Goal: Check status: Check status

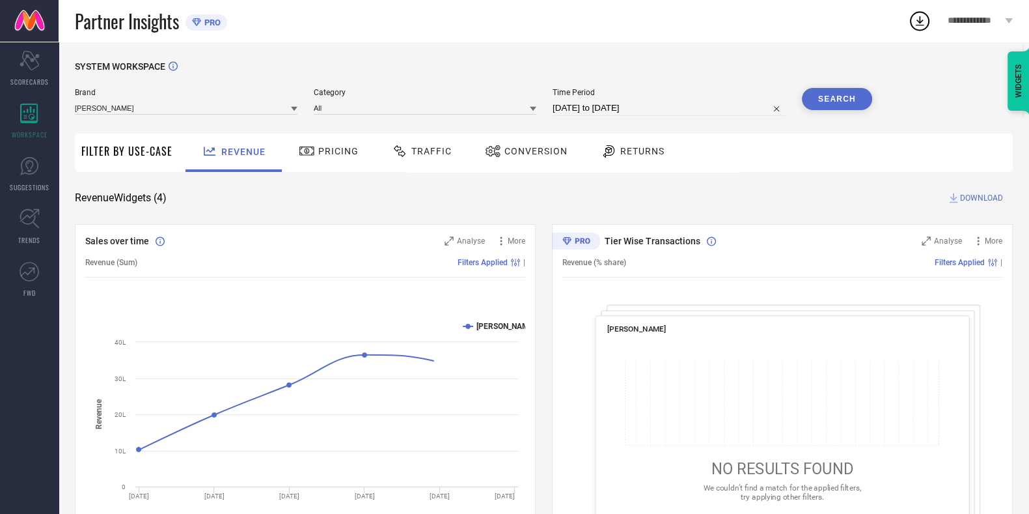
click at [386, 50] on div "SYSTEM WORKSPACE Brand [PERSON_NAME] Category All Time Period [DATE] to [DATE] …" at bounding box center [544, 476] width 971 height 869
